Goal: Check status: Check status

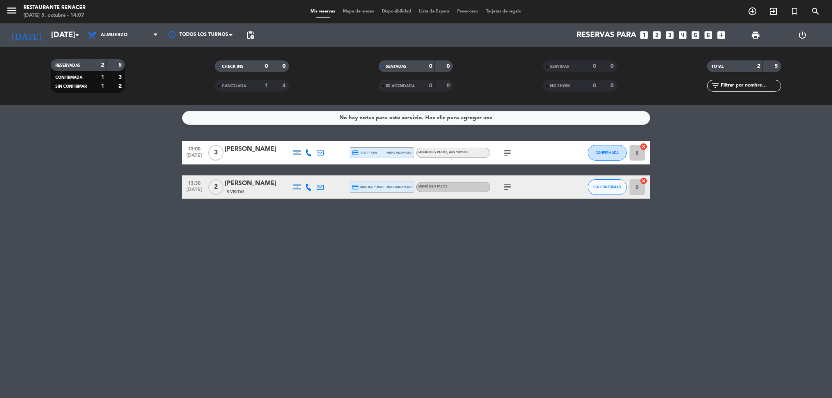
drag, startPoint x: 369, startPoint y: 208, endPoint x: 293, endPoint y: 345, distance: 157.0
drag, startPoint x: 293, startPoint y: 345, endPoint x: 552, endPoint y: 281, distance: 266.5
click at [552, 281] on div "No hay notas para este servicio. Haz clic para agregar una 13:00 [DATE] 3 [PERS…" at bounding box center [416, 251] width 832 height 293
click at [244, 181] on div "[PERSON_NAME]" at bounding box center [258, 184] width 66 height 10
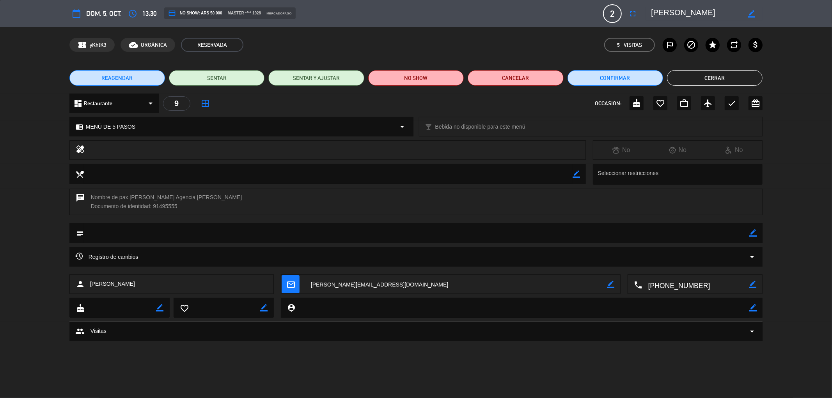
click at [751, 286] on icon "border_color" at bounding box center [752, 284] width 7 height 7
click at [754, 285] on icon at bounding box center [752, 284] width 7 height 7
click at [678, 284] on textarea at bounding box center [696, 285] width 107 height 20
click at [685, 264] on span "Click para copiar" at bounding box center [685, 265] width 41 height 8
click at [730, 73] on button "Cerrar" at bounding box center [715, 78] width 96 height 16
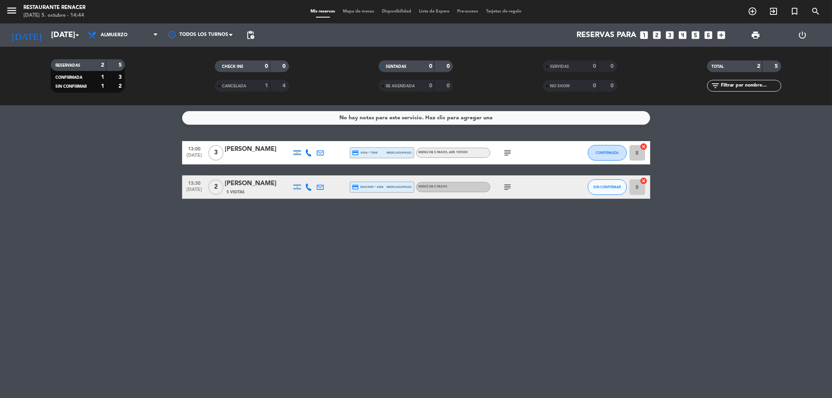
click at [265, 186] on div "[PERSON_NAME]" at bounding box center [258, 184] width 66 height 10
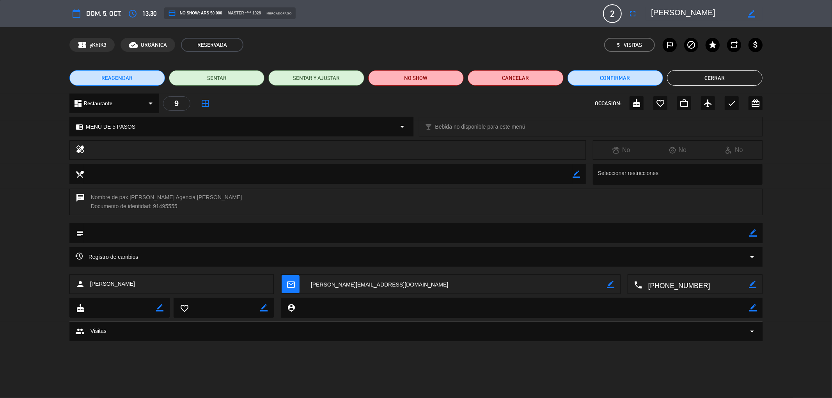
click at [724, 80] on button "Cerrar" at bounding box center [715, 78] width 96 height 16
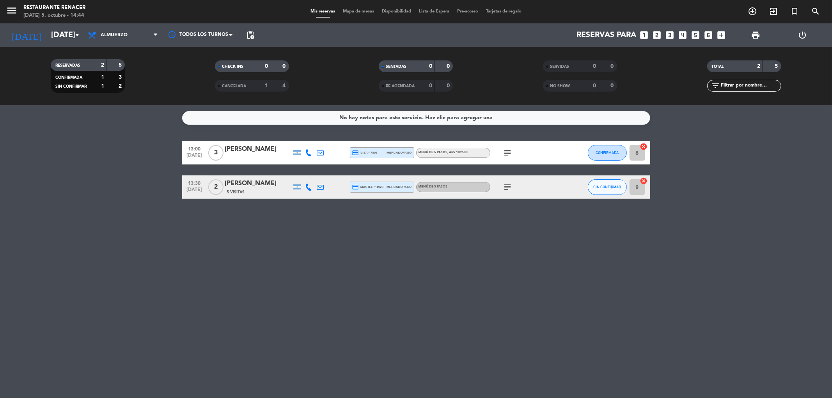
click at [240, 183] on div "[PERSON_NAME]" at bounding box center [258, 184] width 66 height 10
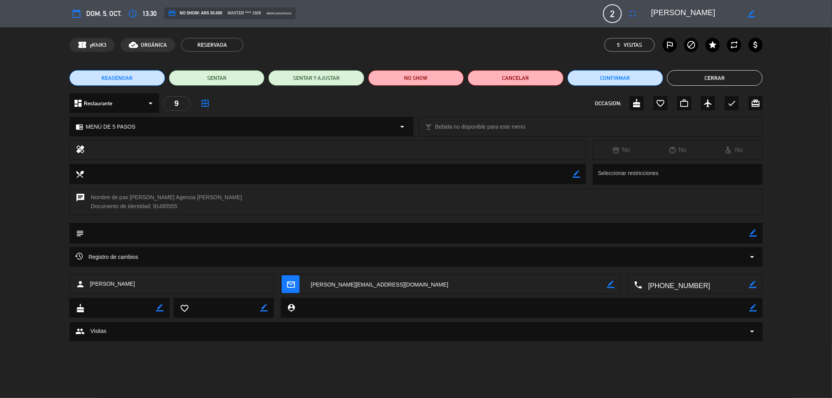
click at [715, 80] on button "Cerrar" at bounding box center [715, 78] width 96 height 16
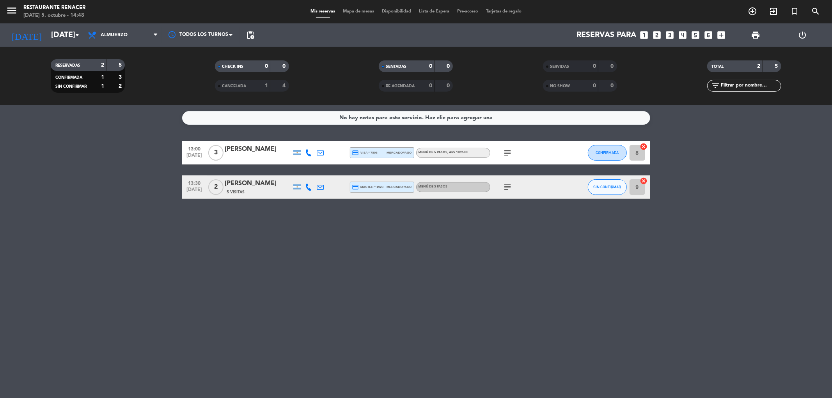
click at [241, 185] on div "[PERSON_NAME]" at bounding box center [258, 184] width 66 height 10
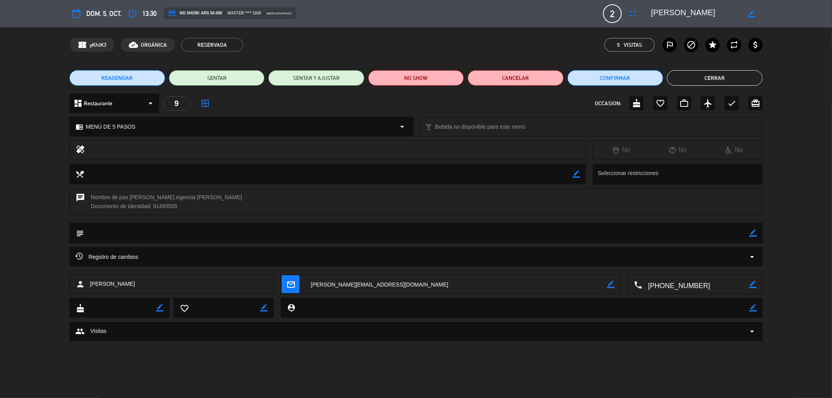
click at [739, 83] on button "Cerrar" at bounding box center [715, 78] width 96 height 16
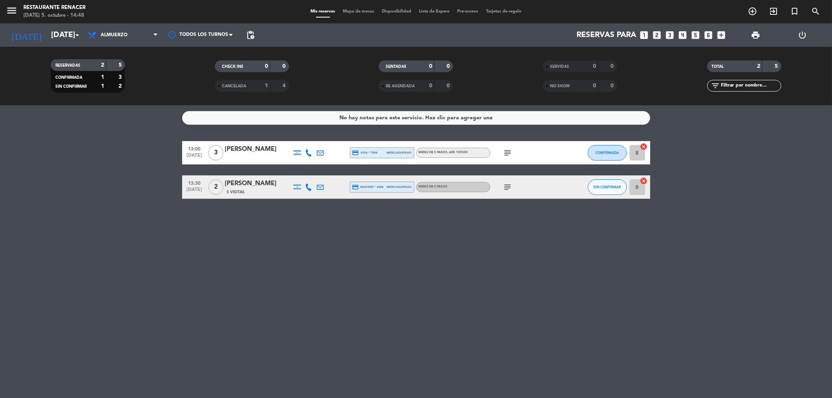
click at [258, 180] on div "[PERSON_NAME]" at bounding box center [258, 184] width 66 height 10
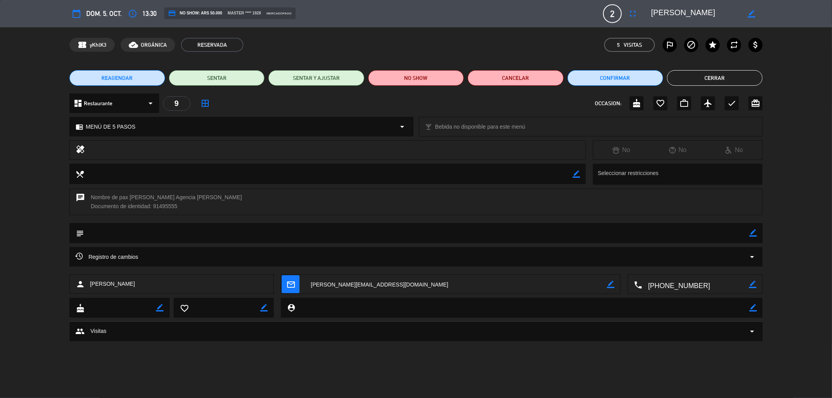
click at [707, 77] on button "Cerrar" at bounding box center [715, 78] width 96 height 16
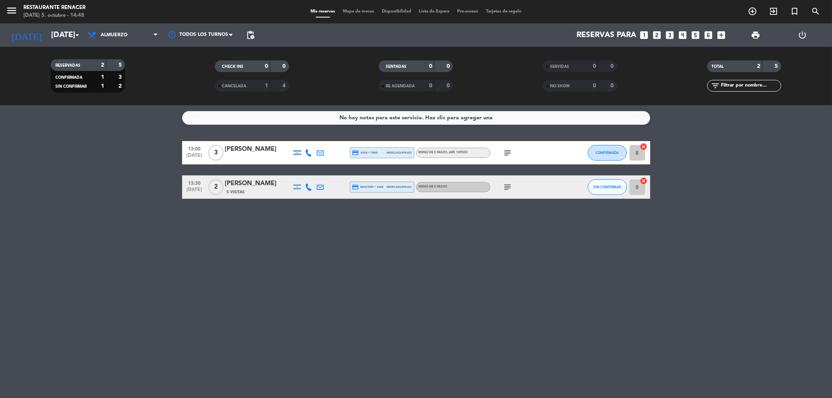
click at [243, 187] on div "[PERSON_NAME]" at bounding box center [258, 184] width 66 height 10
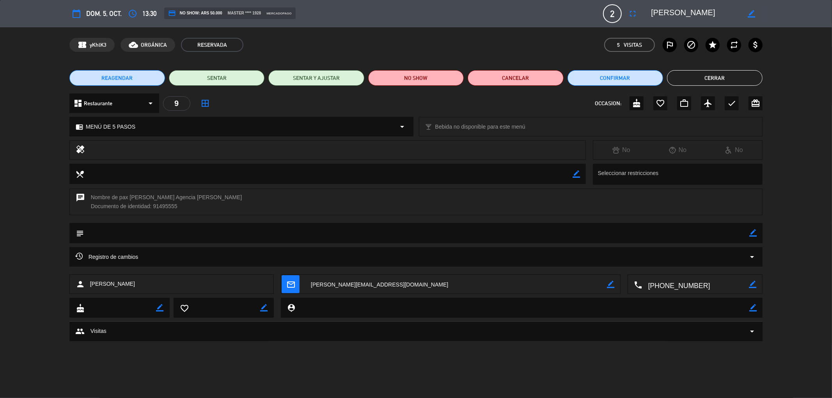
click at [714, 73] on button "Cerrar" at bounding box center [715, 78] width 96 height 16
